Goal: Information Seeking & Learning: Check status

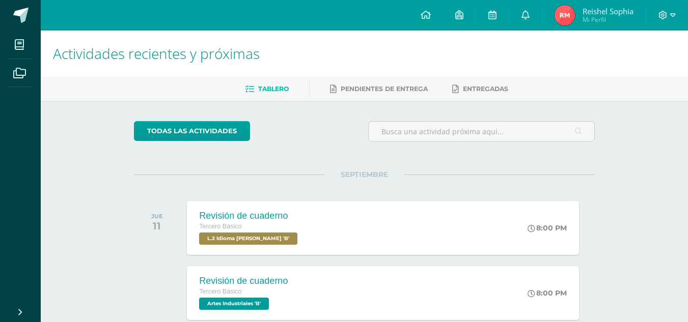
click at [582, 21] on span "Mi Perfil" at bounding box center [607, 19] width 51 height 9
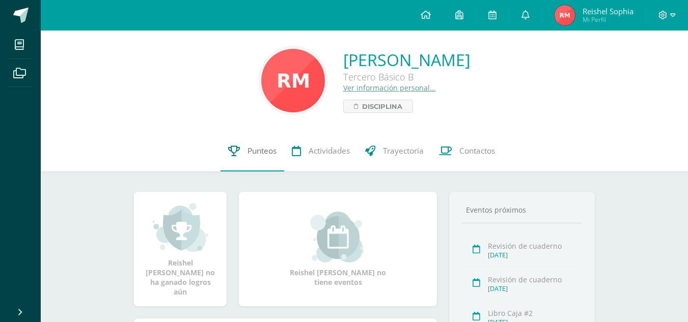
click at [253, 157] on link "Punteos" at bounding box center [252, 151] width 64 height 41
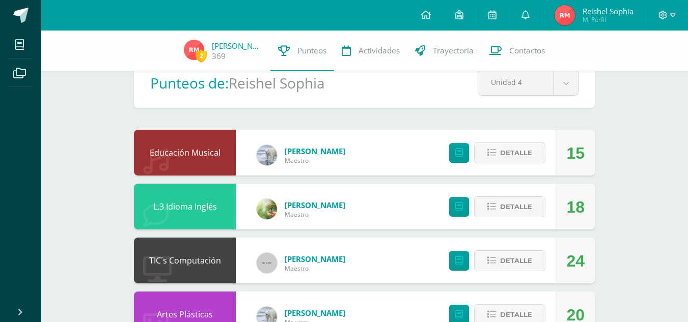
scroll to position [38, 0]
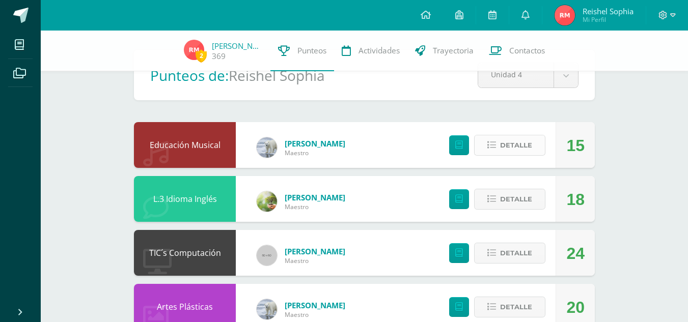
click at [528, 145] on span "Detalle" at bounding box center [516, 145] width 32 height 19
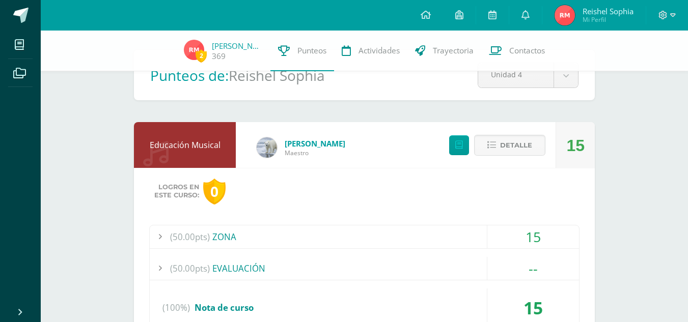
click at [399, 239] on div "(50.00pts) ZONA" at bounding box center [364, 236] width 429 height 23
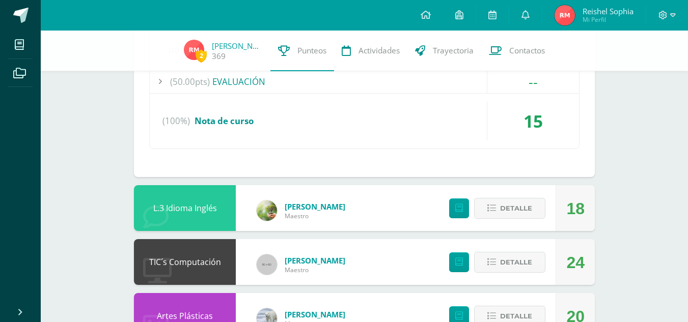
scroll to position [318, 0]
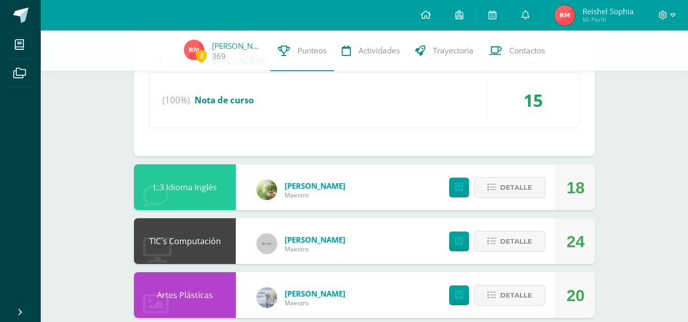
click at [493, 207] on div "Detalle" at bounding box center [495, 187] width 122 height 46
click at [498, 184] on button "Detalle" at bounding box center [509, 187] width 71 height 21
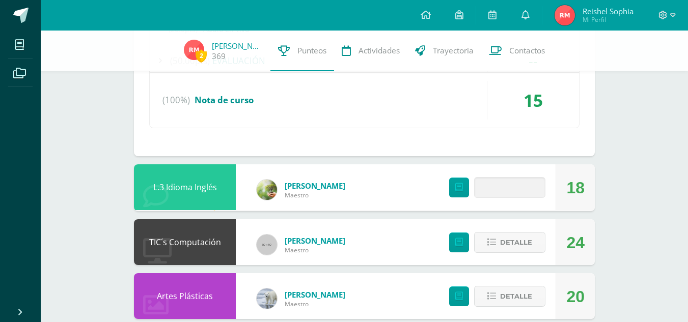
click at [329, 213] on div "Logros en este curso: 0" at bounding box center [364, 224] width 430 height 26
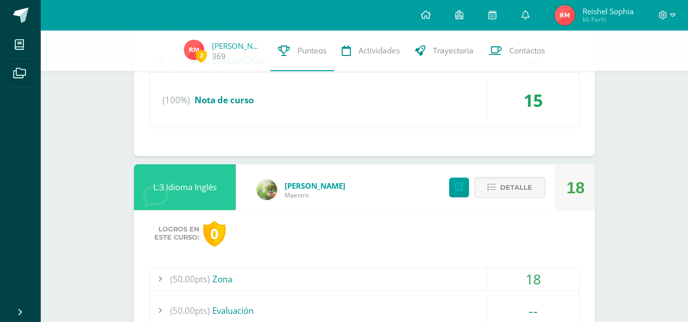
click at [341, 276] on div "(50.00pts) Zona" at bounding box center [364, 279] width 429 height 23
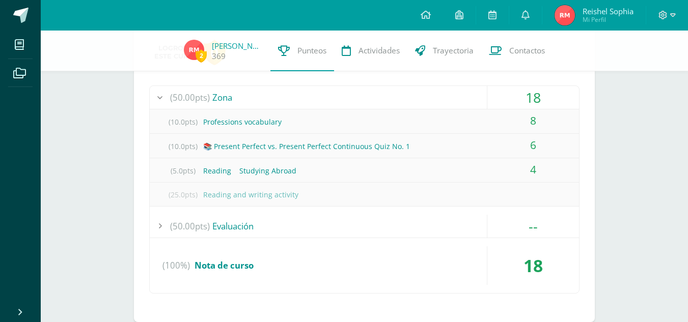
scroll to position [427, 0]
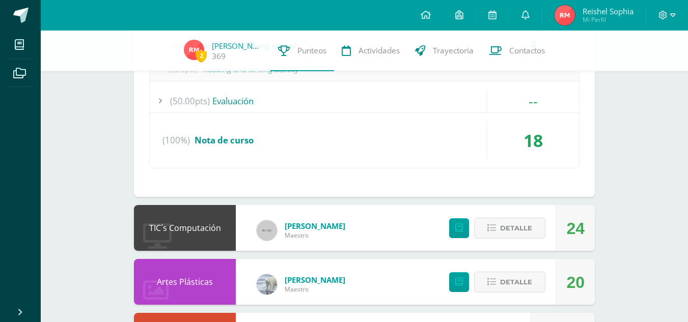
click at [72, 283] on div "2 Reishel Martínez 369 Punteos Actividades Trayectoria Contactos Pendiente Punt…" at bounding box center [364, 199] width 647 height 1440
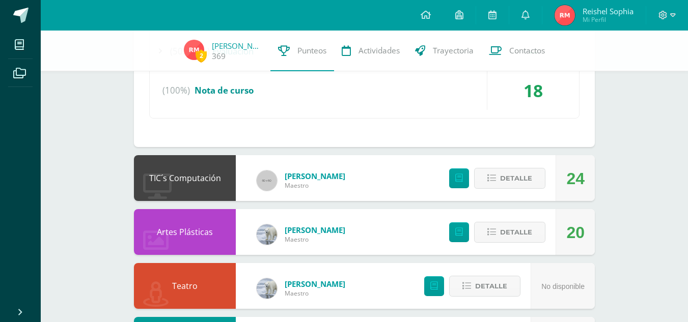
scroll to position [605, 0]
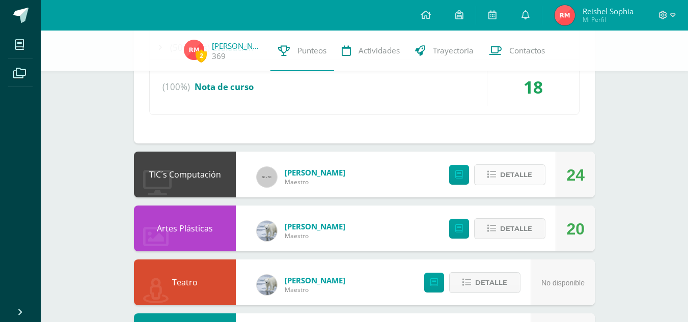
click at [508, 174] on span "Detalle" at bounding box center [516, 174] width 32 height 19
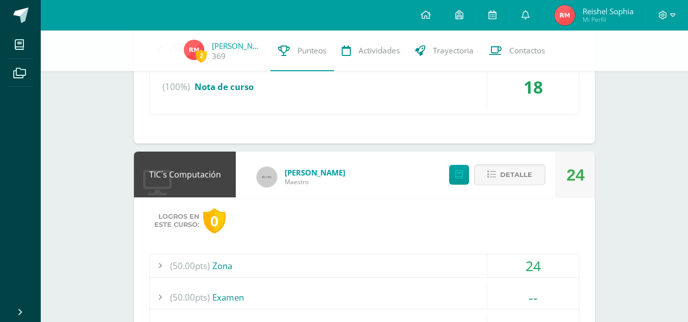
click at [187, 261] on span "(50.00pts)" at bounding box center [190, 265] width 40 height 23
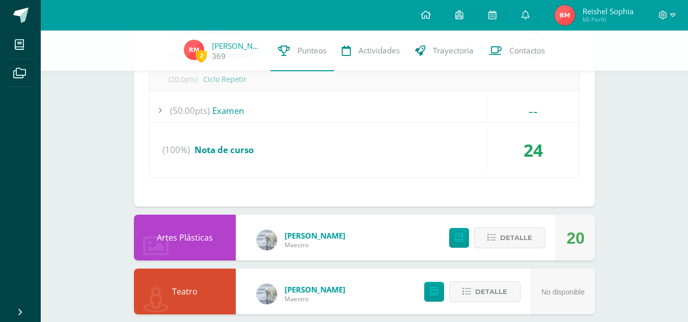
scroll to position [768, 0]
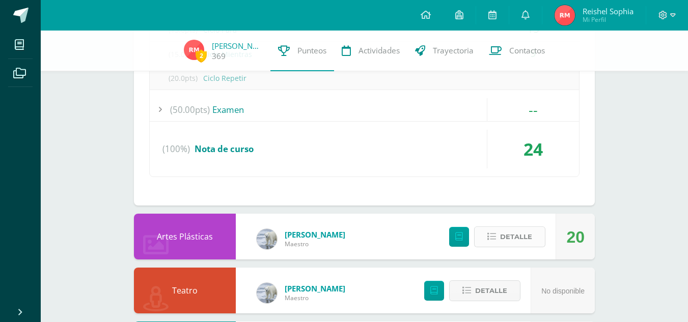
click at [502, 229] on span "Detalle" at bounding box center [516, 236] width 32 height 19
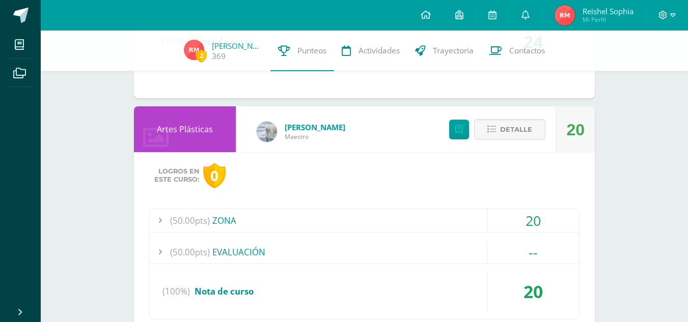
click at [201, 222] on span "(50.00pts)" at bounding box center [190, 220] width 40 height 23
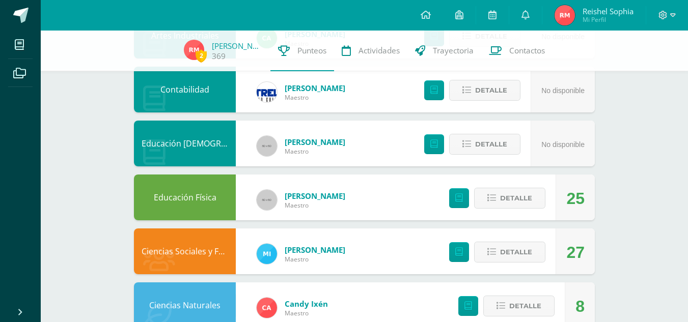
scroll to position [1330, 0]
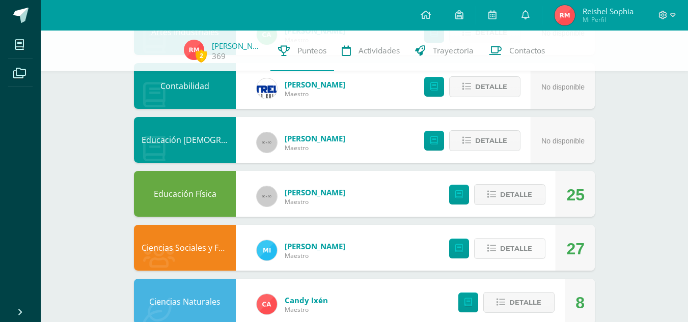
click at [516, 246] on span "Detalle" at bounding box center [516, 248] width 32 height 19
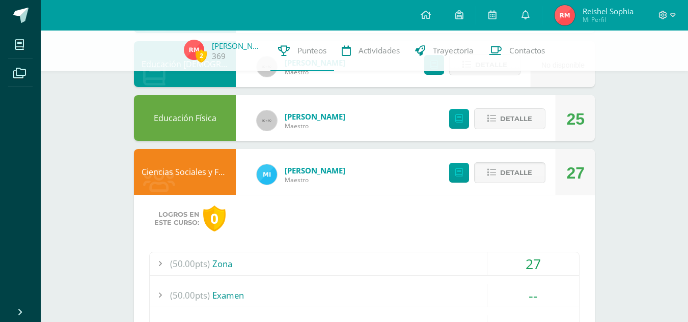
click at [435, 269] on div "(50.00pts) Zona" at bounding box center [364, 263] width 429 height 23
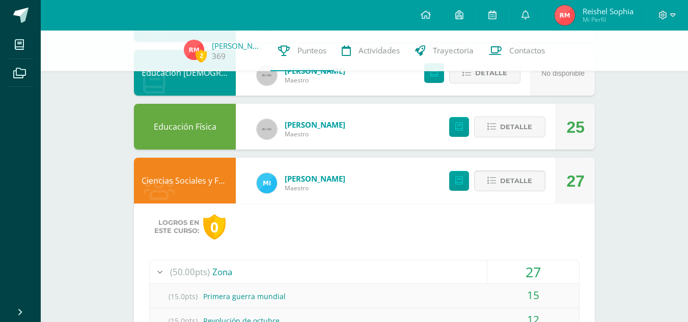
scroll to position [1333, 0]
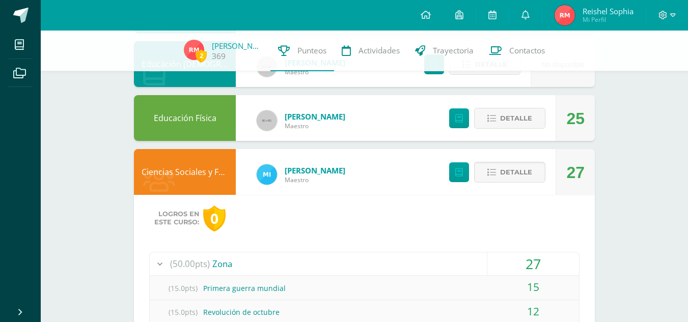
click at [429, 262] on div "(50.00pts) Zona" at bounding box center [364, 263] width 429 height 23
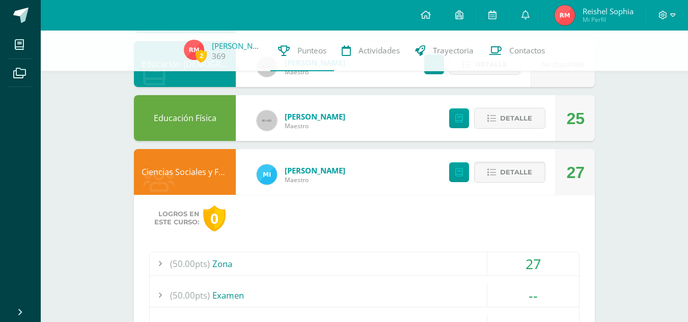
click at [423, 267] on div "(50.00pts) Zona" at bounding box center [364, 263] width 429 height 23
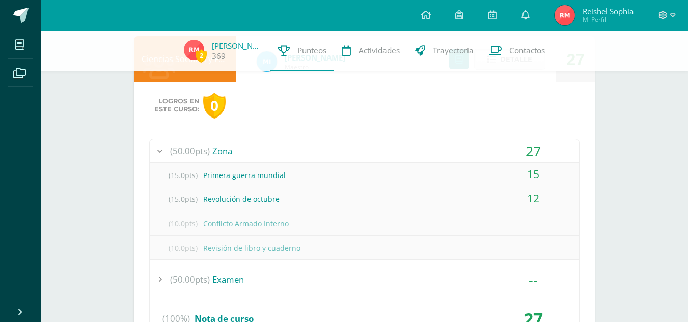
scroll to position [1526, 0]
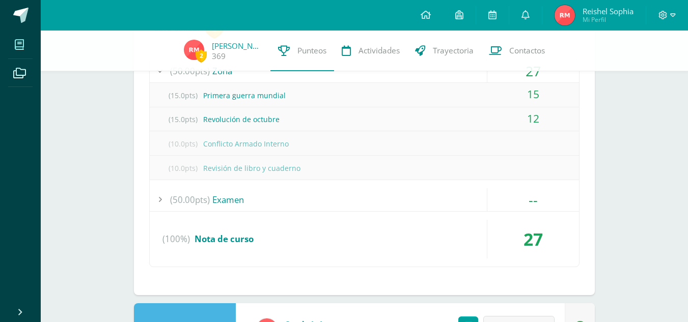
click at [17, 49] on icon at bounding box center [19, 45] width 9 height 10
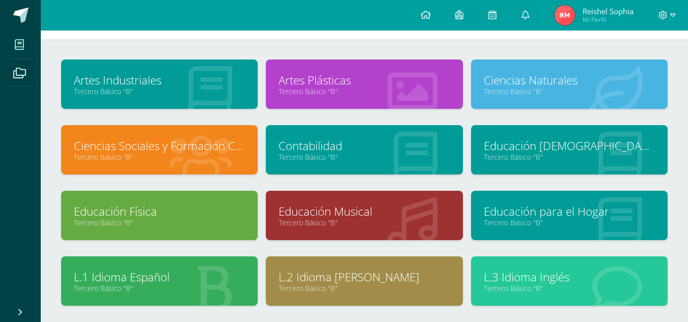
scroll to position [38, 0]
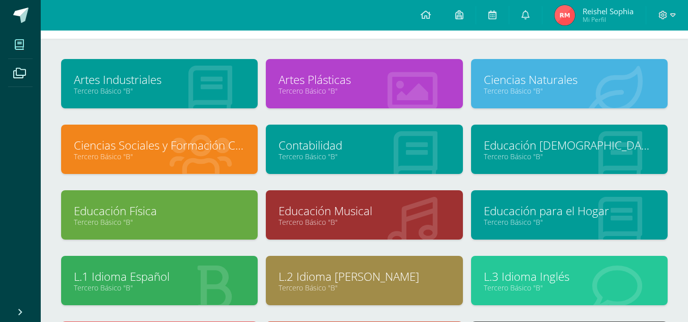
click at [230, 156] on link "Tercero Básico "B"" at bounding box center [159, 157] width 171 height 10
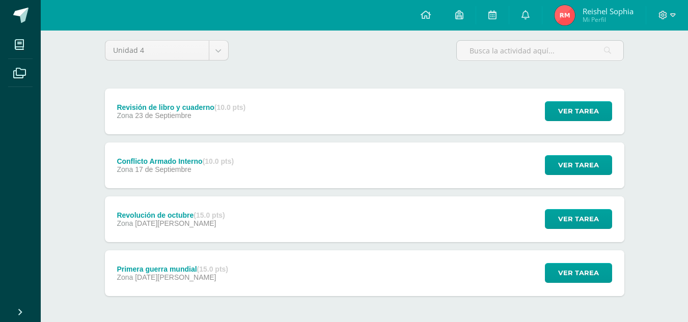
scroll to position [82, 0]
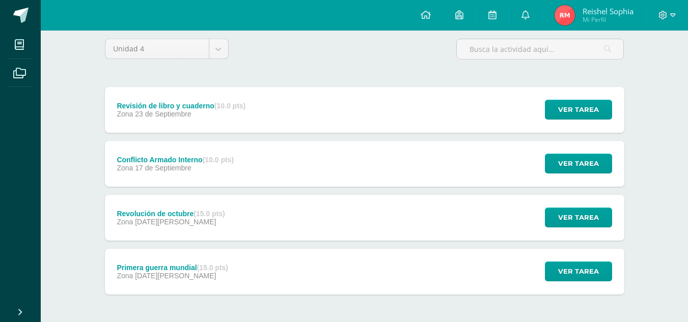
click at [422, 164] on div "Conflicto Armado Interno (10.0 pts) Zona [DATE] Ver tarea Conflicto Armado Inte…" at bounding box center [364, 164] width 519 height 46
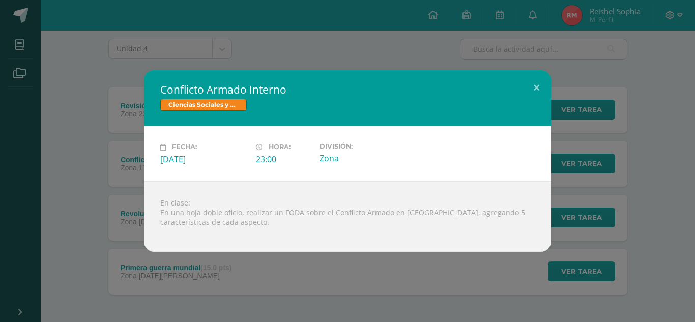
click at [390, 283] on div "Conflicto Armado Interno Ciencias Sociales y Formación Ciudadana Fecha: Miércol…" at bounding box center [347, 161] width 695 height 322
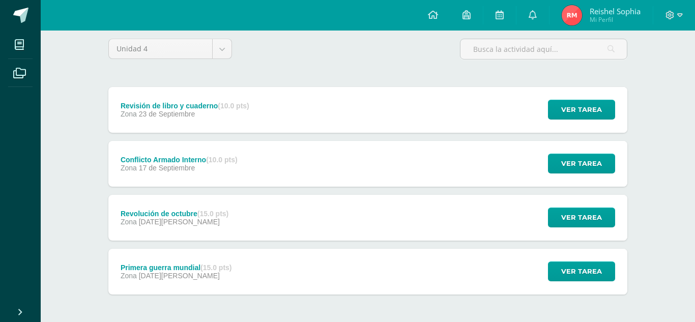
click at [389, 280] on div "Conflicto Armado Interno Ciencias Sociales y Formación Ciudadana Fecha: Miércol…" at bounding box center [347, 161] width 695 height 322
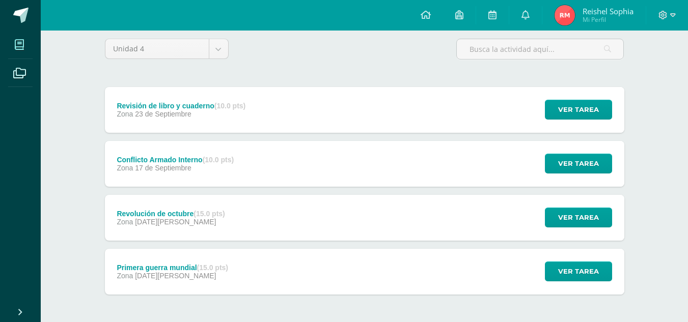
click at [15, 50] on icon at bounding box center [19, 45] width 9 height 10
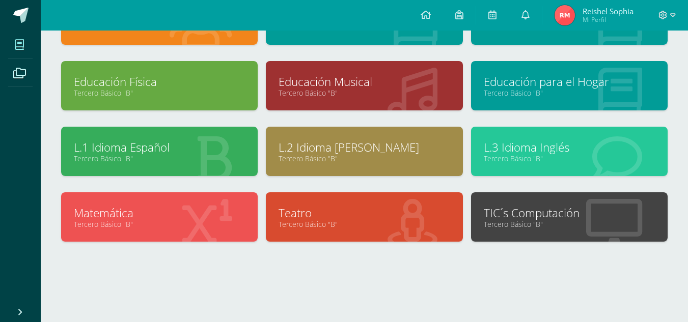
scroll to position [167, 0]
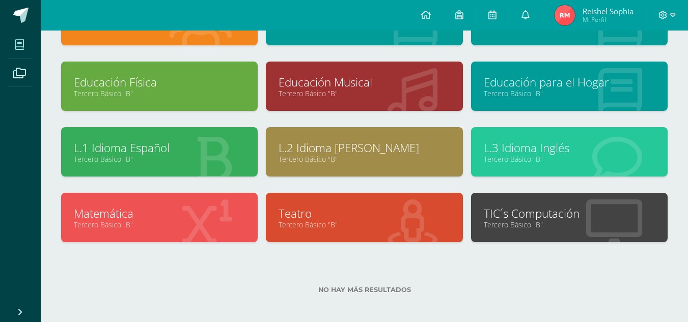
click at [428, 154] on link "Tercero Básico "B"" at bounding box center [363, 159] width 171 height 10
click at [413, 169] on div at bounding box center [437, 153] width 51 height 68
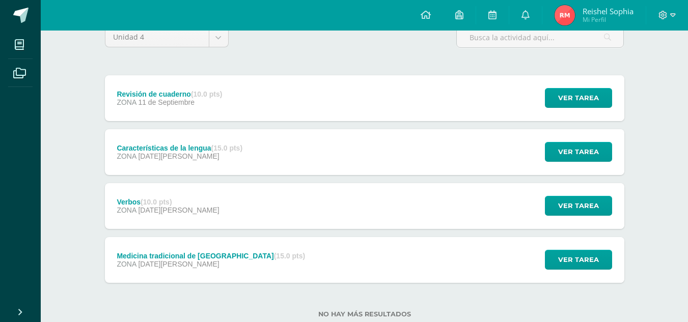
scroll to position [123, 0]
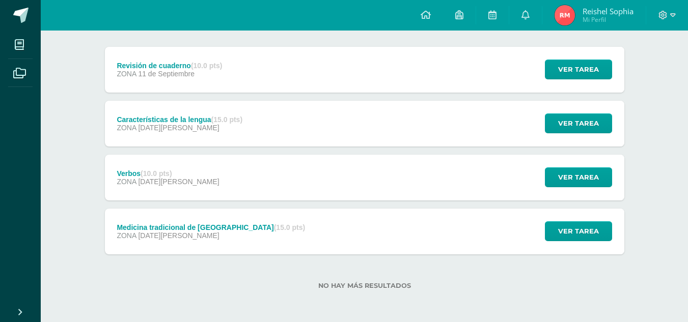
click at [333, 242] on div "Medicina tradicional de [GEOGRAPHIC_DATA] (15.0 pts) ZONA [DATE][PERSON_NAME] V…" at bounding box center [364, 232] width 519 height 46
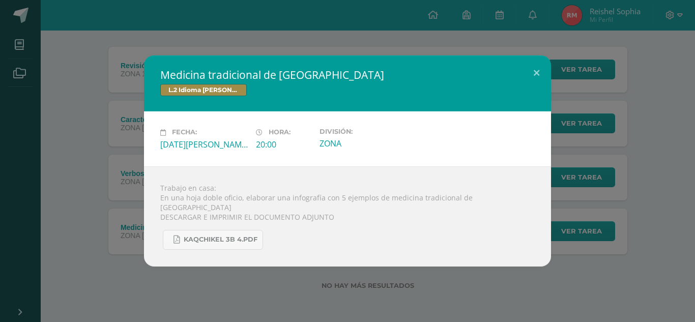
click at [104, 202] on div "Medicina tradicional de Guatemala L.2 Idioma Maya Kaqchikel Fecha: Martes 12 de…" at bounding box center [347, 160] width 687 height 211
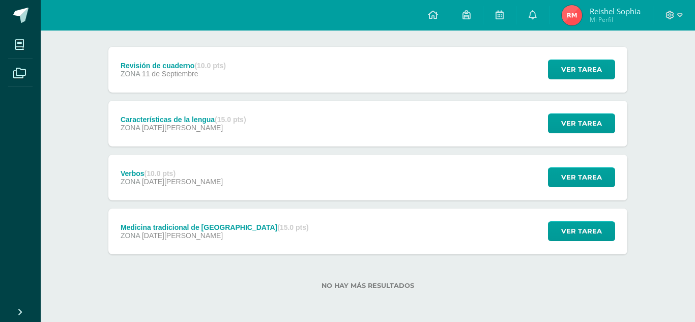
click at [301, 132] on div "Características de la lengua (15.0 pts) ZONA 28 de Agosto Ver tarea Característ…" at bounding box center [367, 124] width 519 height 46
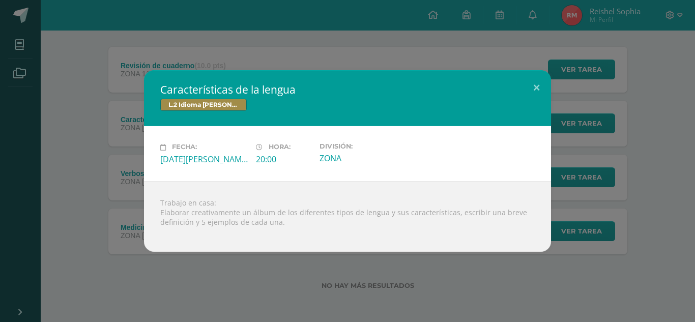
click at [202, 275] on div "Características de la lengua L.2 Idioma Maya Kaqchikel Fecha: Jueves 28 de Agos…" at bounding box center [347, 161] width 695 height 322
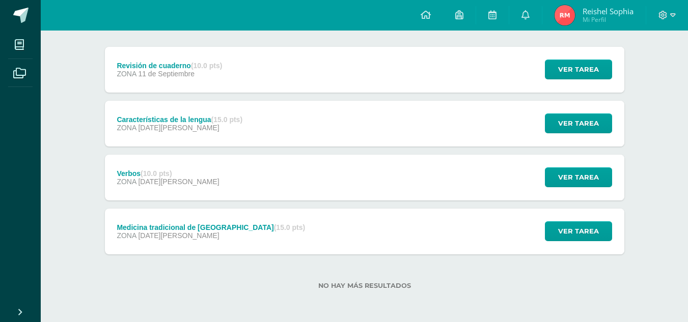
click at [348, 90] on div "Revisión de cuaderno (10.0 pts) ZONA 11 de Septiembre Ver tarea Revisión de cua…" at bounding box center [364, 70] width 519 height 46
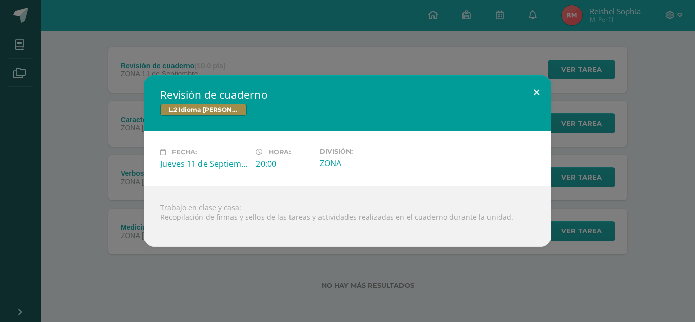
click at [529, 102] on button at bounding box center [536, 92] width 29 height 35
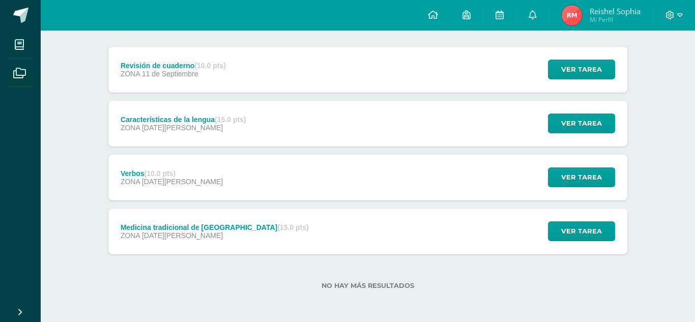
click at [343, 124] on div "Características de la lengua (15.0 pts) ZONA 28 de Agosto Ver tarea Característ…" at bounding box center [367, 124] width 519 height 46
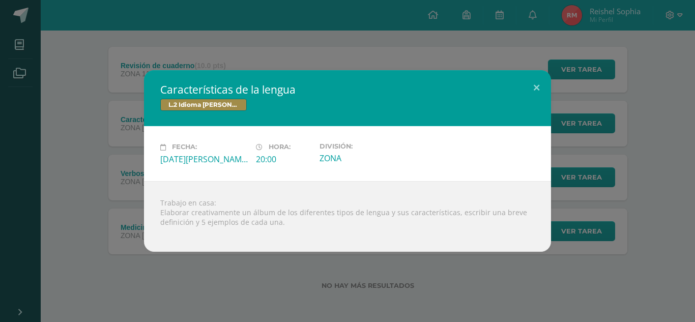
click at [266, 233] on div at bounding box center [347, 231] width 375 height 8
click at [553, 109] on div "Características de la lengua L.2 Idioma Maya Kaqchikel Fecha: Jueves 28 de Agos…" at bounding box center [347, 160] width 687 height 181
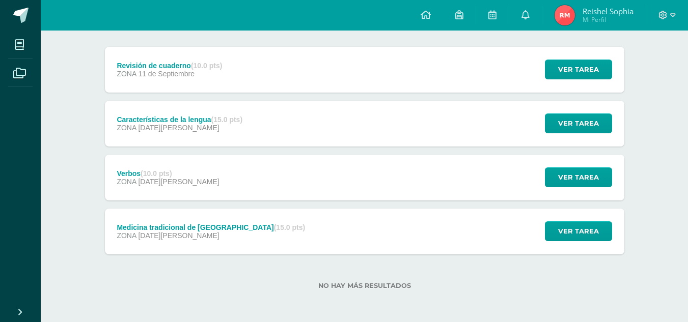
click at [278, 183] on div "Verbos (10.0 pts) ZONA 19 de Agosto Ver tarea Verbos L.2 Idioma Maya Kaqchikel …" at bounding box center [364, 178] width 519 height 46
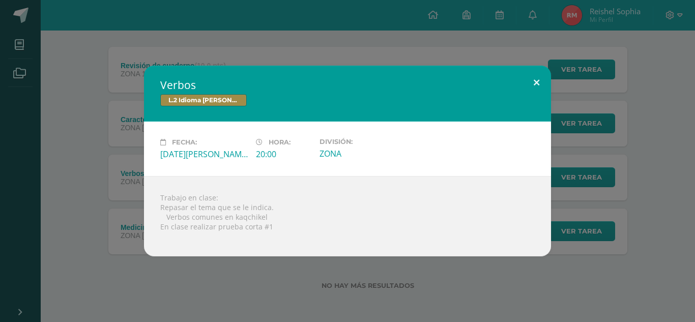
click at [537, 77] on button at bounding box center [536, 83] width 29 height 35
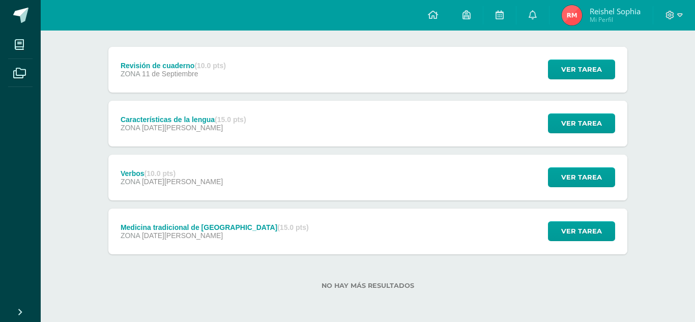
click at [585, 12] on div "Verbos L.2 Idioma Maya Kaqchikel Fecha: Martes 19 de Agosto Hora: 20:00 Divisió…" at bounding box center [347, 161] width 695 height 322
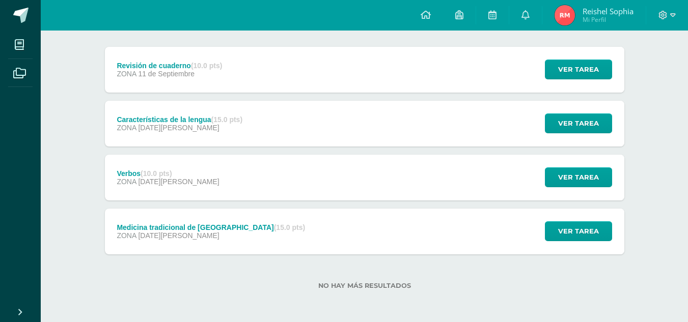
click at [62, 184] on div "L.2 Idioma Maya Kaqchikel Tercero Básico "B" Anuncios Actividades Unidad 4 Unid…" at bounding box center [364, 115] width 647 height 414
click at [596, 25] on span "Reishel Sophia Mi Perfil" at bounding box center [593, 15] width 83 height 20
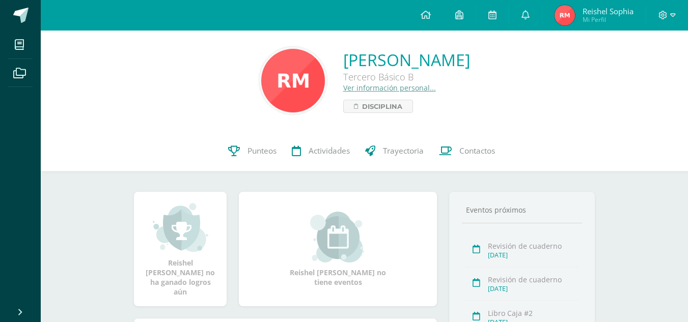
click at [65, 286] on div "Reishel [PERSON_NAME] [PERSON_NAME] Básico B Ver información personal... Discip…" at bounding box center [364, 266] width 647 height 471
click at [251, 159] on link "Punteos" at bounding box center [252, 151] width 64 height 41
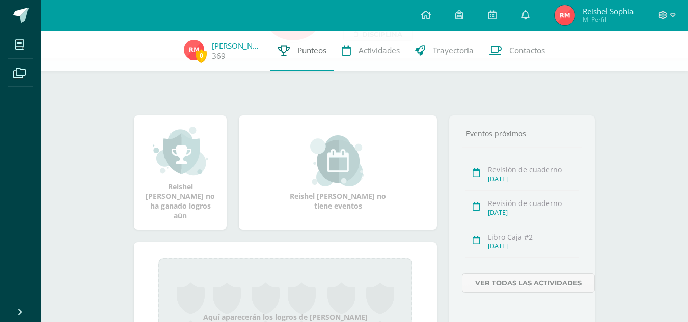
scroll to position [175, 0]
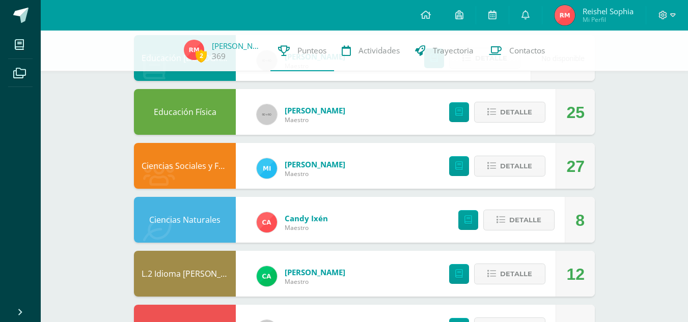
scroll to position [590, 0]
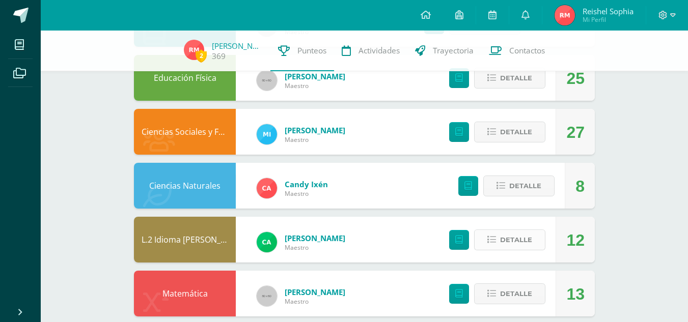
click at [499, 247] on button "Detalle" at bounding box center [509, 240] width 71 height 21
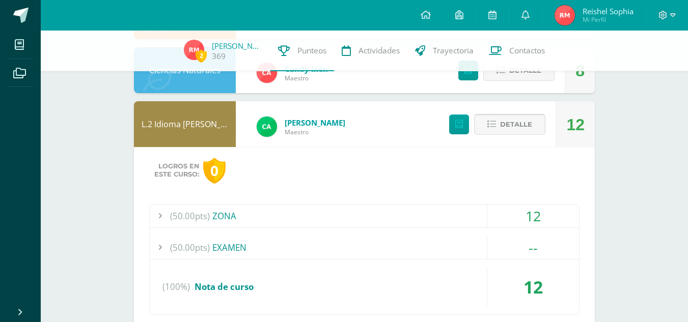
scroll to position [802, 0]
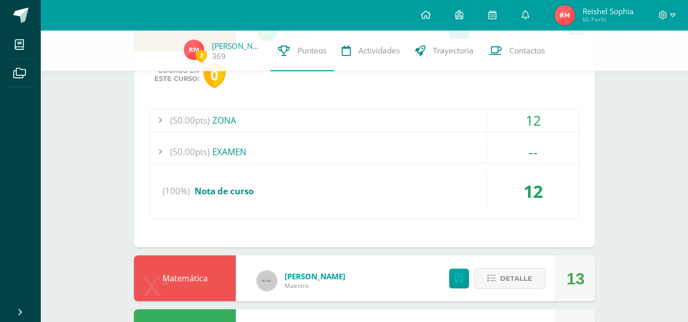
click at [185, 115] on span "(50.00pts)" at bounding box center [190, 120] width 40 height 23
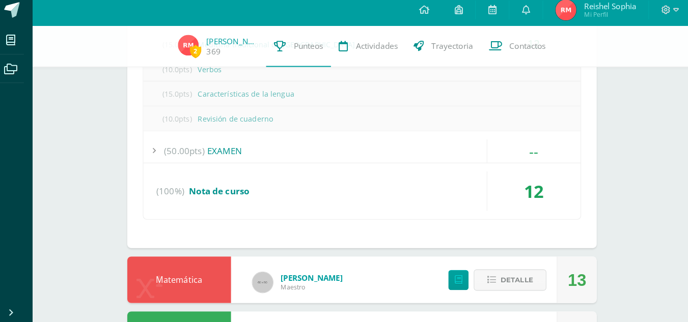
scroll to position [952, 0]
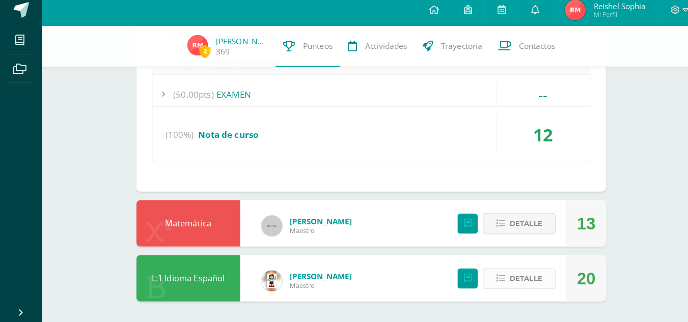
click at [513, 280] on span "Detalle" at bounding box center [516, 279] width 32 height 19
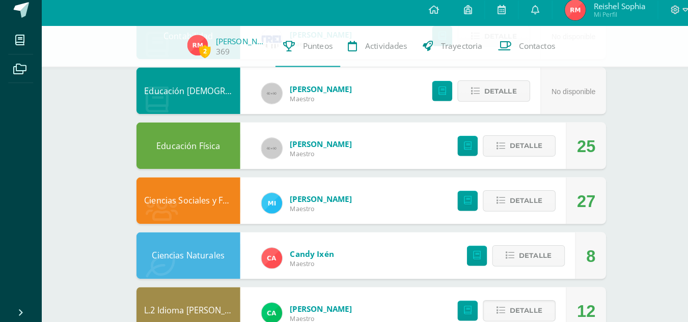
scroll to position [555, 0]
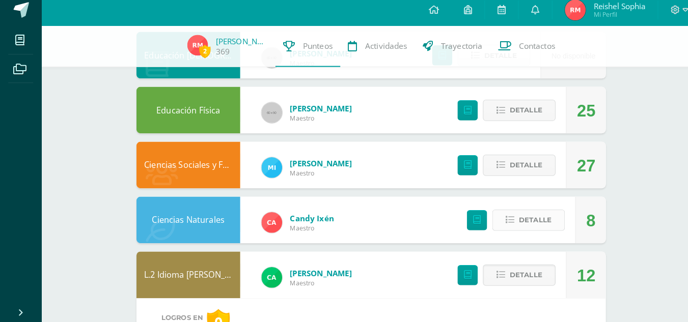
click at [491, 217] on button "Detalle" at bounding box center [518, 221] width 71 height 21
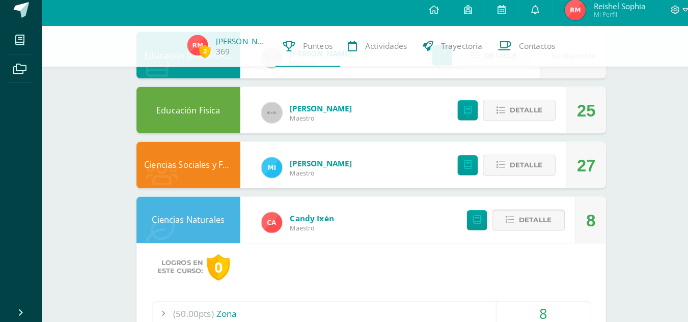
scroll to position [615, 0]
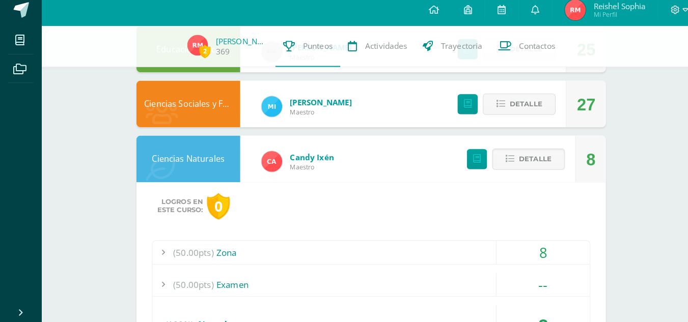
click at [203, 254] on span "(50.00pts)" at bounding box center [190, 253] width 40 height 23
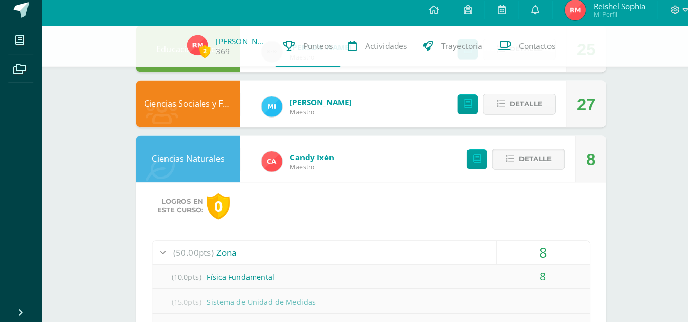
scroll to position [704, 0]
